Goal: Task Accomplishment & Management: Complete application form

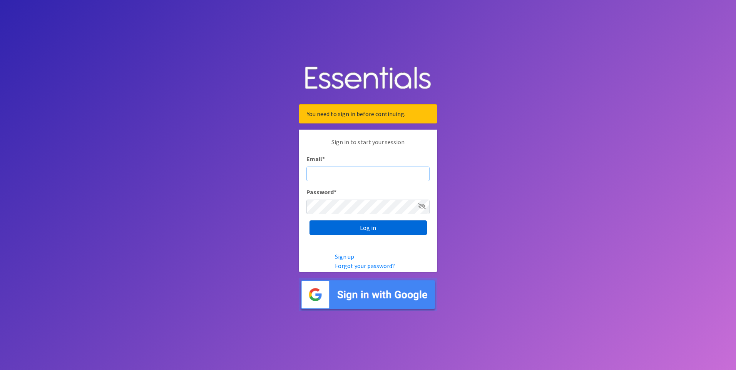
type input "[EMAIL_ADDRESS][DOMAIN_NAME]"
click at [361, 229] on input "Log in" at bounding box center [367, 227] width 117 height 15
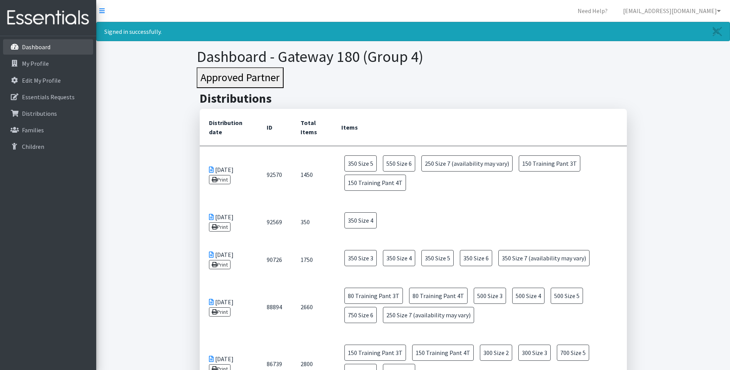
click at [22, 42] on link "Dashboard" at bounding box center [48, 46] width 90 height 15
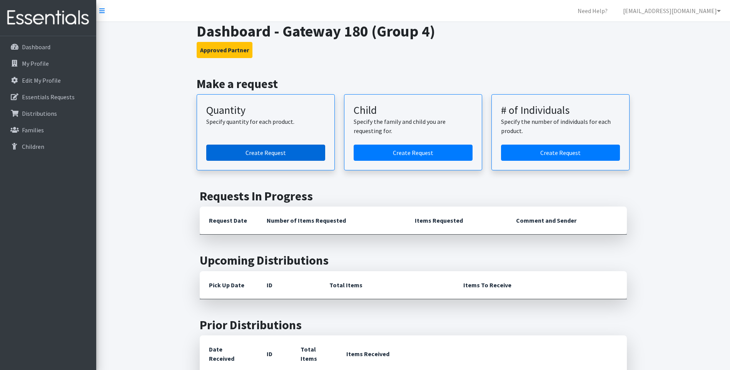
click at [314, 154] on link "Create Request" at bounding box center [265, 153] width 119 height 16
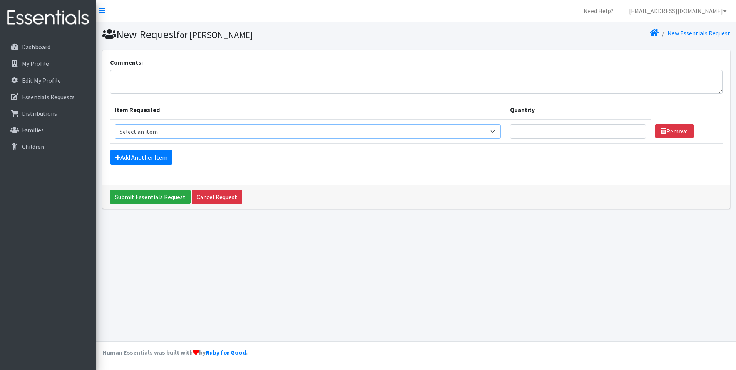
click at [302, 128] on select "Select an item Size 0/Newborn Size 1 Size 2 Size 3 Size 4 Size 5 Size 6 Size 7 …" at bounding box center [308, 131] width 386 height 15
click at [442, 128] on select "Select an item Size 0/Newborn Size 1 Size 2 Size 3 Size 4 Size 5 Size 6 Size 7 …" at bounding box center [308, 131] width 386 height 15
select select "1105"
click at [115, 124] on select "Select an item Size 0/Newborn Size 1 Size 2 Size 3 Size 4 Size 5 Size 6 Size 7 …" at bounding box center [308, 131] width 386 height 15
click at [165, 158] on link "Add Another Item" at bounding box center [141, 157] width 62 height 15
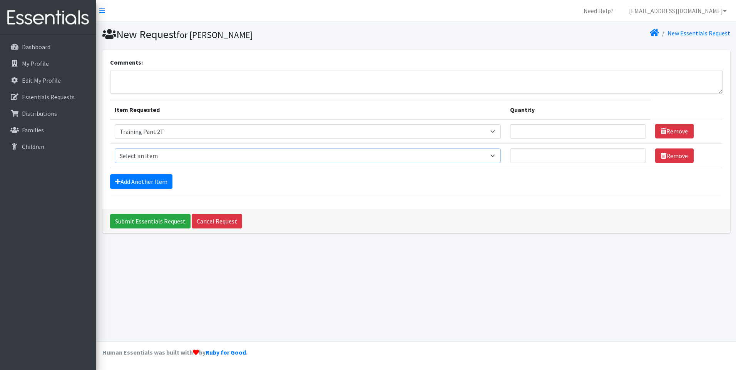
click at [168, 159] on select "Select an item Size 0/Newborn Size 1 Size 2 Size 3 Size 4 Size 5 Size 6 Size 7 …" at bounding box center [308, 155] width 386 height 15
select select "1107"
click at [115, 148] on select "Select an item Size 0/Newborn Size 1 Size 2 Size 3 Size 4 Size 5 Size 6 Size 7 …" at bounding box center [308, 155] width 386 height 15
click at [558, 156] on input "Quantity" at bounding box center [578, 155] width 136 height 15
click at [634, 158] on input "1" at bounding box center [578, 155] width 136 height 15
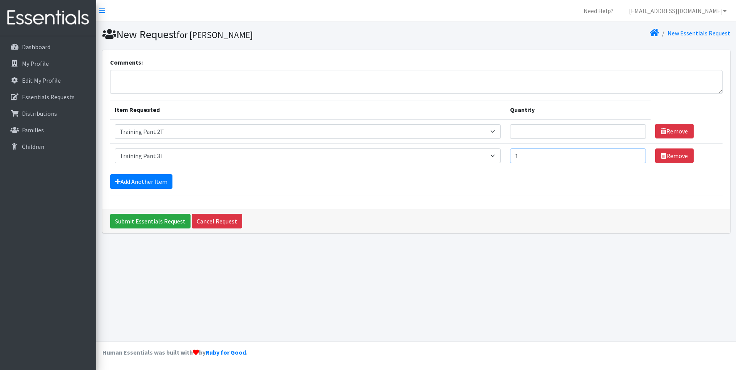
click at [634, 158] on input "1" at bounding box center [578, 155] width 136 height 15
type input "100"
click at [110, 214] on input "Submit Essentials Request" at bounding box center [150, 221] width 80 height 15
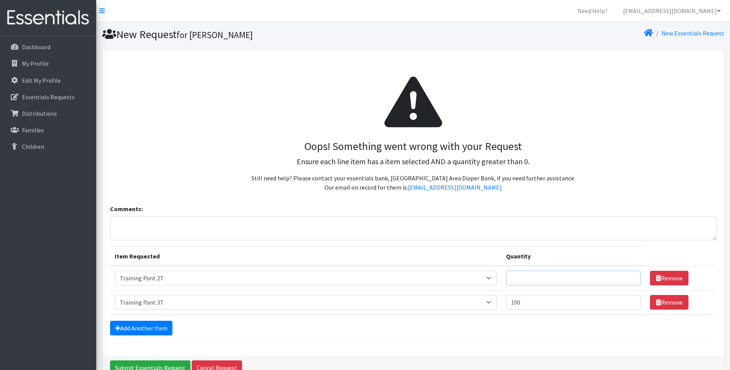
click at [554, 280] on input "Quantity" at bounding box center [573, 278] width 135 height 15
type input "100"
click at [149, 327] on link "Add Another Item" at bounding box center [141, 328] width 62 height 15
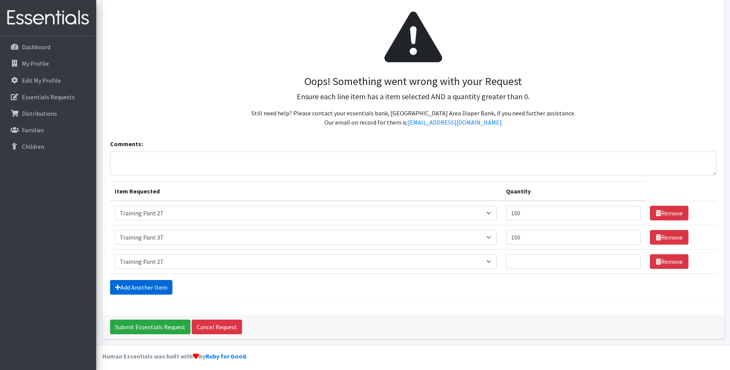
scroll to position [69, 0]
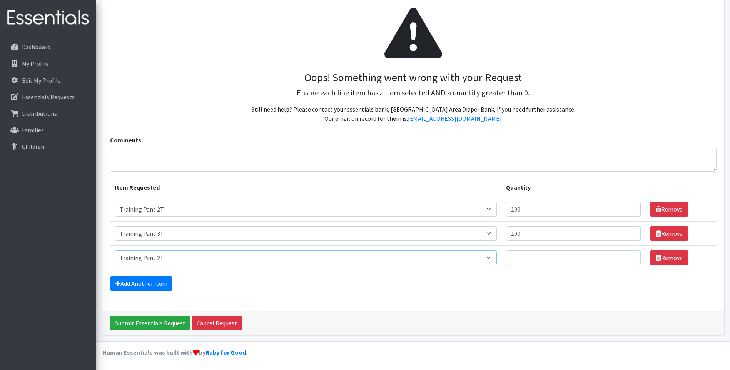
click at [158, 259] on select "Select an item Size 0/Newborn Size 1 Size 2 Size 3 Size 4 Size 5 Size 6 Size 7 …" at bounding box center [306, 257] width 382 height 15
select select "1093"
click at [115, 250] on select "Select an item Size 0/Newborn Size 1 Size 2 Size 3 Size 4 Size 5 Size 6 Size 7 …" at bounding box center [306, 257] width 382 height 15
click at [509, 255] on td "Quantity" at bounding box center [573, 258] width 144 height 24
click at [512, 257] on input "Quantity" at bounding box center [573, 257] width 135 height 15
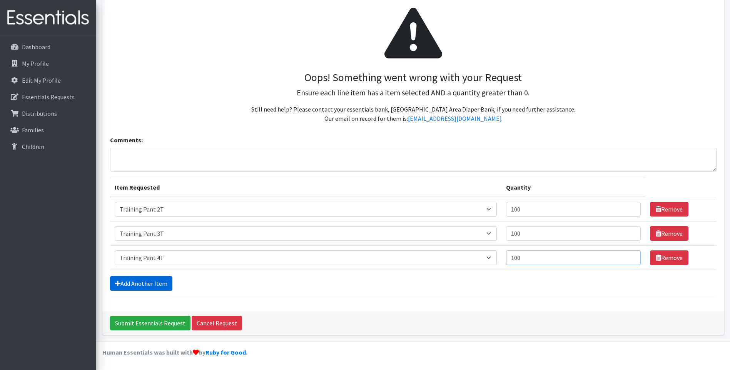
type input "100"
click at [160, 284] on link "Add Another Item" at bounding box center [141, 283] width 62 height 15
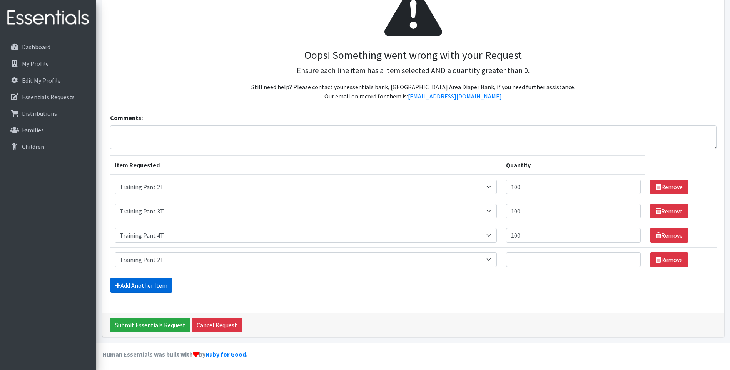
scroll to position [93, 0]
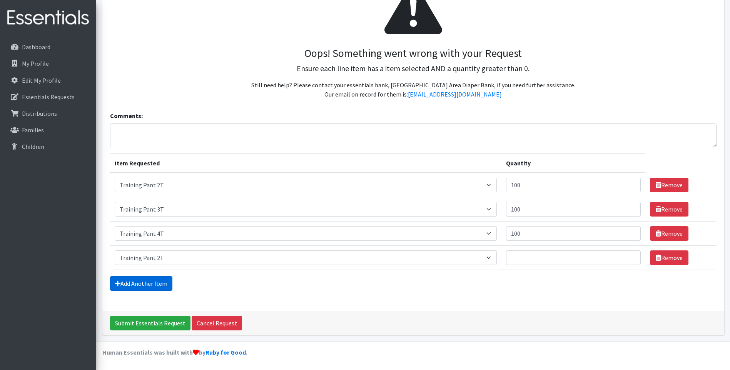
click at [158, 284] on link "Add Another Item" at bounding box center [141, 283] width 62 height 15
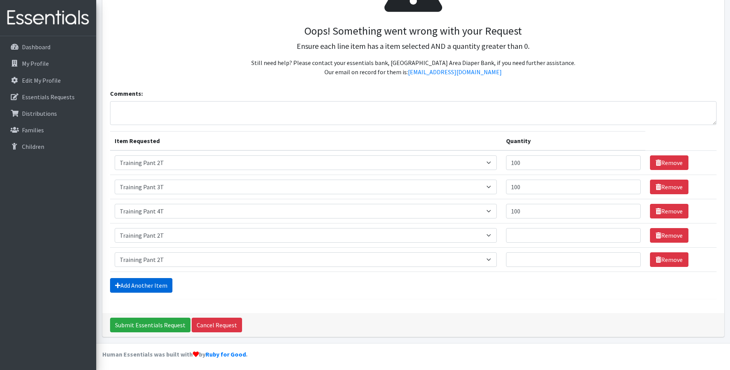
scroll to position [117, 0]
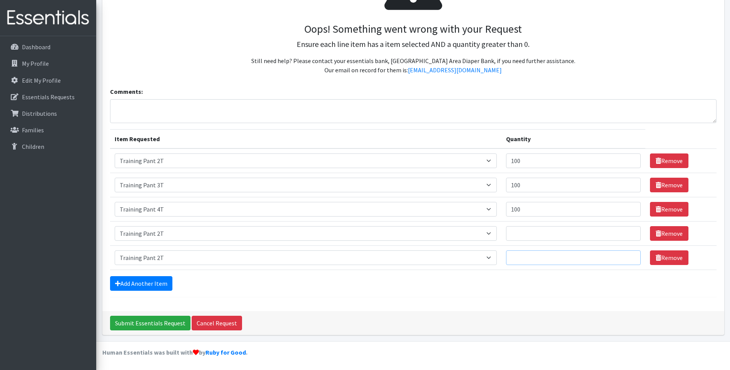
click at [554, 262] on input "Quantity" at bounding box center [573, 257] width 135 height 15
click at [448, 261] on select "Select an item Size 0/Newborn Size 1 Size 2 Size 3 Size 4 Size 5 Size 6 Size 7 …" at bounding box center [306, 257] width 382 height 15
select select "1091"
click at [115, 250] on select "Select an item Size 0/Newborn Size 1 Size 2 Size 3 Size 4 Size 5 Size 6 Size 7 …" at bounding box center [306, 257] width 382 height 15
click at [167, 280] on link "Add Another Item" at bounding box center [141, 283] width 62 height 15
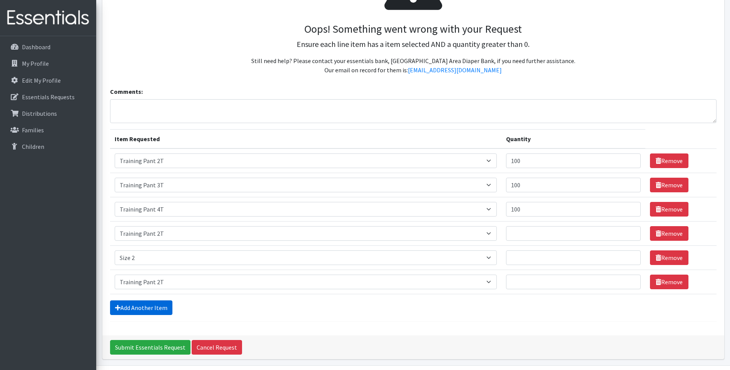
scroll to position [142, 0]
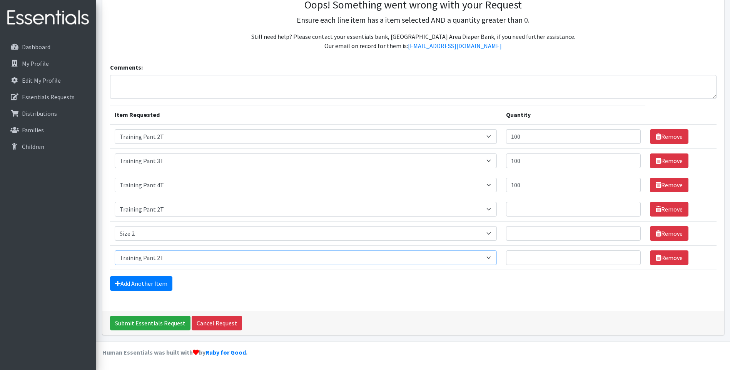
click at [172, 257] on select "Select an item Size 0/Newborn Size 1 Size 2 Size 3 Size 4 Size 5 Size 6 Size 7 …" at bounding box center [306, 257] width 382 height 15
select select "1094"
click at [115, 250] on select "Select an item Size 0/Newborn Size 1 Size 2 Size 3 Size 4 Size 5 Size 6 Size 7 …" at bounding box center [306, 257] width 382 height 15
click at [158, 284] on link "Add Another Item" at bounding box center [141, 283] width 62 height 15
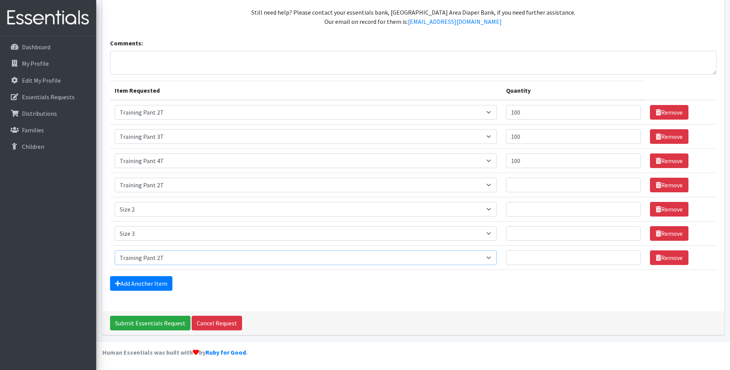
click at [152, 257] on select "Select an item Size 0/Newborn Size 1 Size 2 Size 3 Size 4 Size 5 Size 6 Size 7 …" at bounding box center [306, 257] width 382 height 15
select select "1097"
click at [115, 250] on select "Select an item Size 0/Newborn Size 1 Size 2 Size 3 Size 4 Size 5 Size 6 Size 7 …" at bounding box center [306, 257] width 382 height 15
click at [161, 288] on link "Add Another Item" at bounding box center [141, 283] width 62 height 15
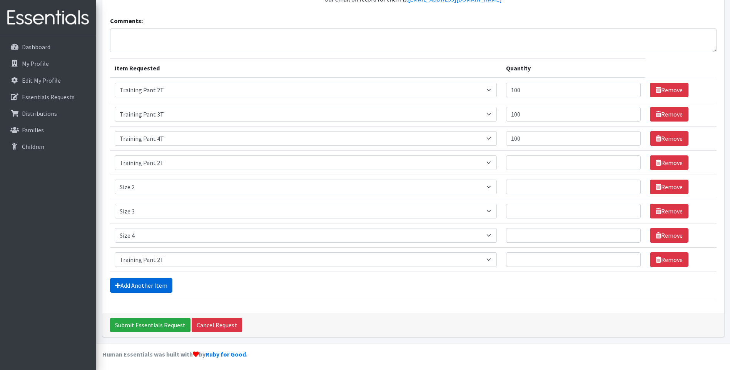
scroll to position [190, 0]
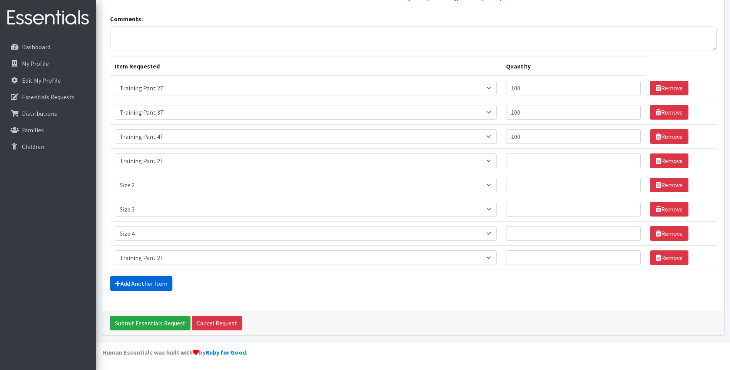
click at [158, 286] on link "Add Another Item" at bounding box center [141, 283] width 62 height 15
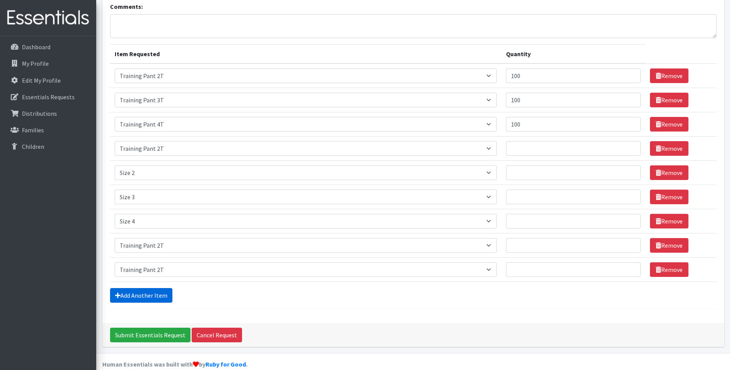
scroll to position [214, 0]
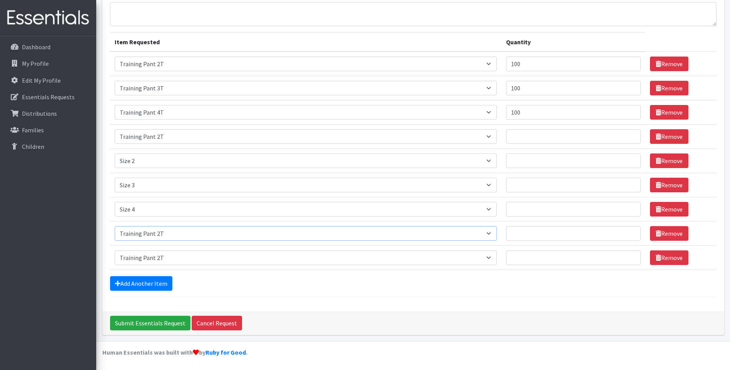
click at [168, 232] on select "Select an item Size 0/Newborn Size 1 Size 2 Size 3 Size 4 Size 5 Size 6 Size 7 …" at bounding box center [306, 233] width 382 height 15
select select "1098"
click at [115, 226] on select "Select an item Size 0/Newborn Size 1 Size 2 Size 3 Size 4 Size 5 Size 6 Size 7 …" at bounding box center [306, 233] width 382 height 15
click at [163, 257] on select "Select an item Size 0/Newborn Size 1 Size 2 Size 3 Size 4 Size 5 Size 6 Size 7 …" at bounding box center [306, 257] width 382 height 15
select select "1100"
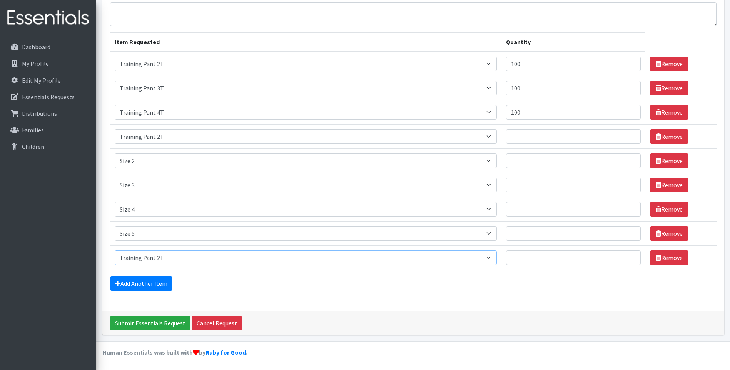
click at [115, 250] on select "Select an item Size 0/Newborn Size 1 Size 2 Size 3 Size 4 Size 5 Size 6 Size 7 …" at bounding box center [306, 257] width 382 height 15
click at [140, 281] on link "Add Another Item" at bounding box center [141, 283] width 62 height 15
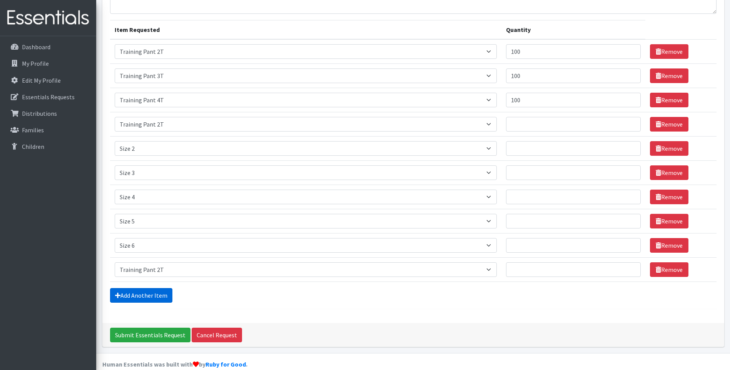
scroll to position [239, 0]
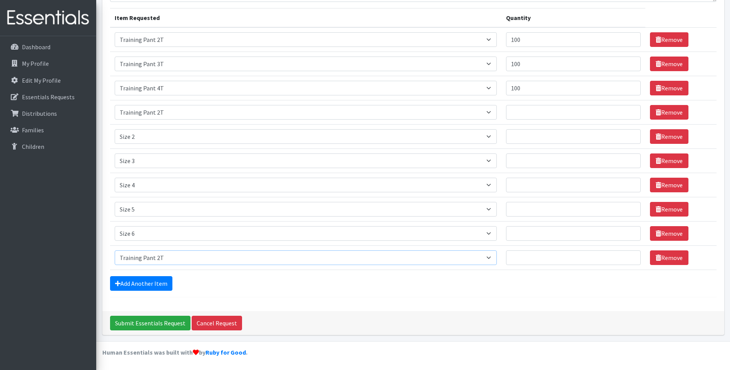
click at [149, 255] on select "Select an item Size 0/Newborn Size 1 Size 2 Size 3 Size 4 Size 5 Size 6 Size 7 …" at bounding box center [306, 257] width 382 height 15
select select "6073"
click at [115, 250] on select "Select an item Size 0/Newborn Size 1 Size 2 Size 3 Size 4 Size 5 Size 6 Size 7 …" at bounding box center [306, 257] width 382 height 15
click at [569, 115] on input "Quantity" at bounding box center [573, 112] width 135 height 15
click at [570, 132] on input "Quantity" at bounding box center [573, 136] width 135 height 15
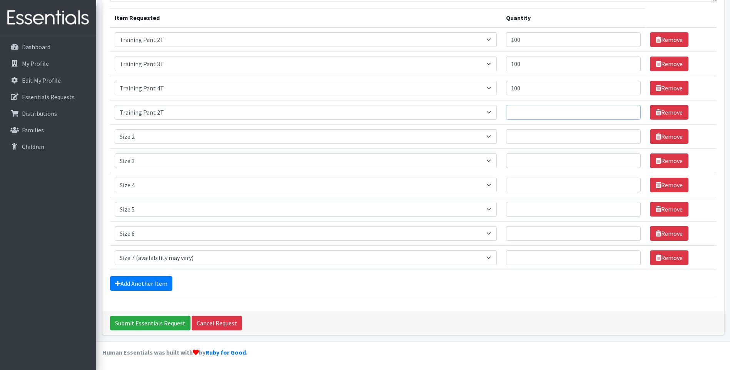
click at [556, 112] on input "Quantity" at bounding box center [573, 112] width 135 height 15
type input "0"
click at [656, 115] on icon at bounding box center [658, 112] width 5 height 6
click at [659, 109] on link "Remove" at bounding box center [669, 112] width 38 height 15
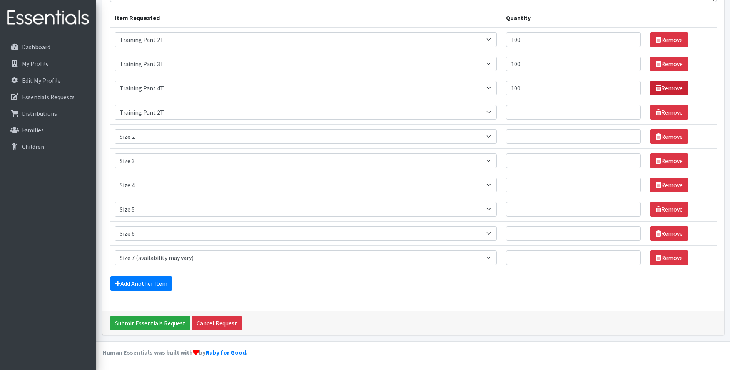
scroll to position [214, 0]
click at [592, 142] on input "Quantity" at bounding box center [573, 136] width 135 height 15
type input "420"
click at [566, 162] on input "Quantity" at bounding box center [573, 160] width 135 height 15
type input "420"
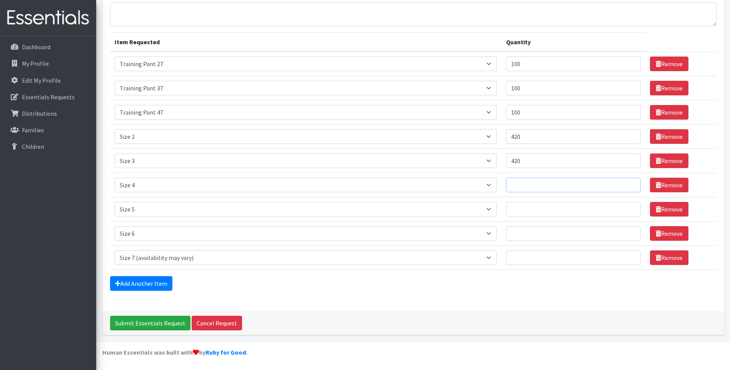
click at [527, 185] on input "Quantity" at bounding box center [573, 185] width 135 height 15
type input "420"
click at [517, 212] on input "Quantity" at bounding box center [573, 209] width 135 height 15
type input "420"
click at [519, 230] on input "Quantity" at bounding box center [573, 233] width 135 height 15
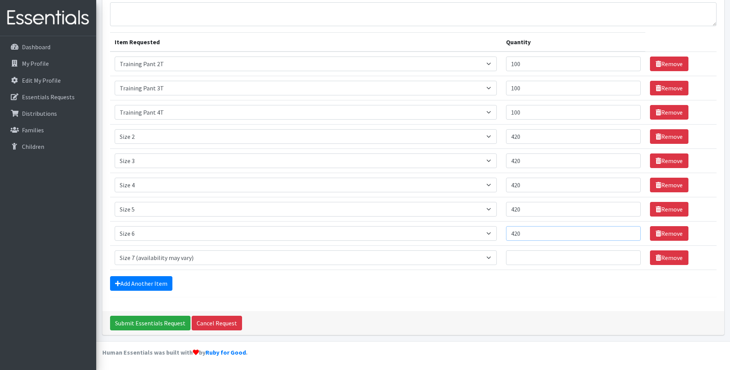
type input "420"
click at [527, 250] on input "Quantity" at bounding box center [573, 257] width 135 height 15
type input "420"
click at [110, 316] on input "Submit Essentials Request" at bounding box center [150, 323] width 80 height 15
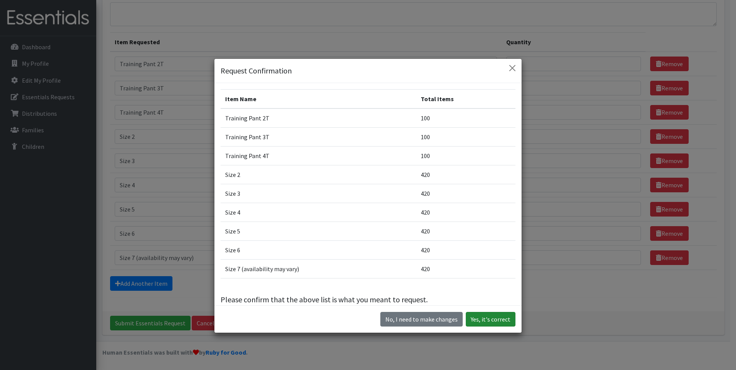
drag, startPoint x: 488, startPoint y: 318, endPoint x: 493, endPoint y: 315, distance: 5.3
click at [492, 315] on button "Yes, it's correct" at bounding box center [490, 319] width 50 height 15
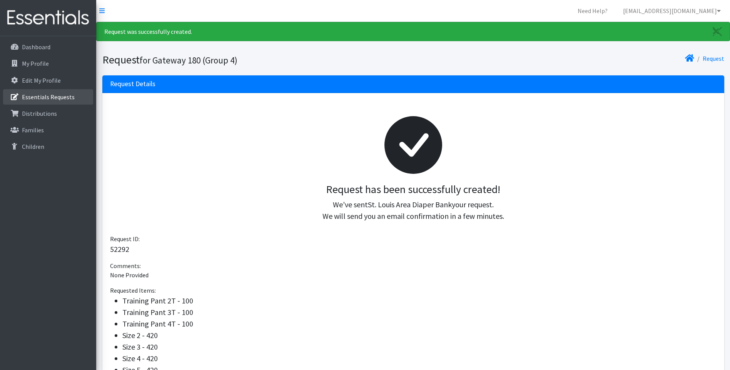
click at [88, 95] on link "Essentials Requests" at bounding box center [48, 96] width 90 height 15
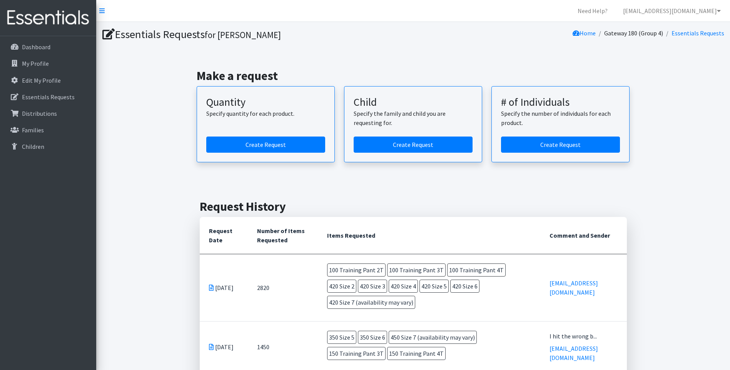
click at [209, 284] on td "[DATE]" at bounding box center [224, 287] width 48 height 67
click at [716, 13] on link "[EMAIL_ADDRESS][DOMAIN_NAME]" at bounding box center [672, 10] width 110 height 15
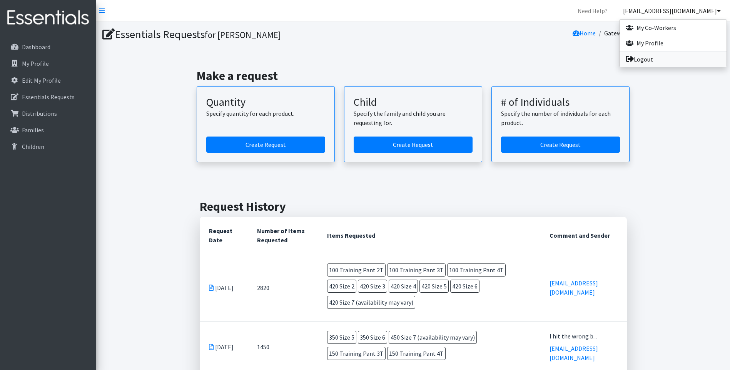
click at [688, 60] on link "Logout" at bounding box center [672, 59] width 107 height 15
